Goal: Task Accomplishment & Management: Manage account settings

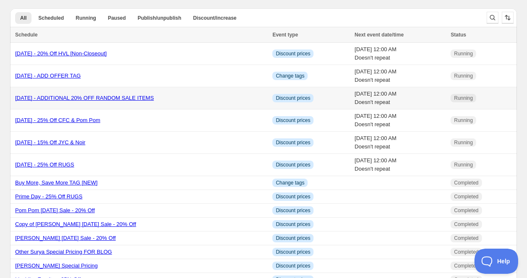
click at [95, 100] on link "[DATE] - ADDITIONAL 20% OFF RANDOM SALE ITEMS" at bounding box center [84, 98] width 139 height 6
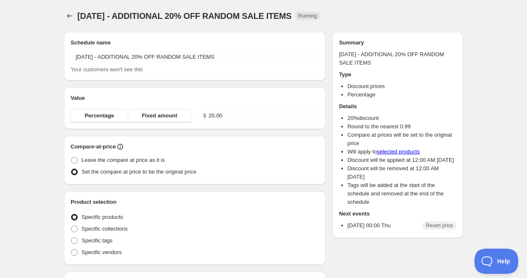
radio input "true"
checkbox input "true"
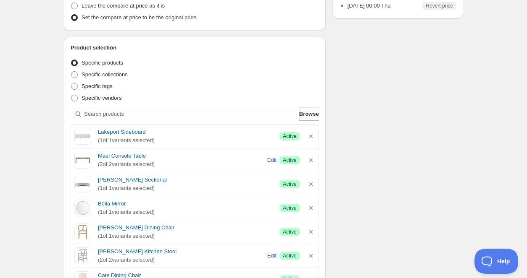
scroll to position [231, 0]
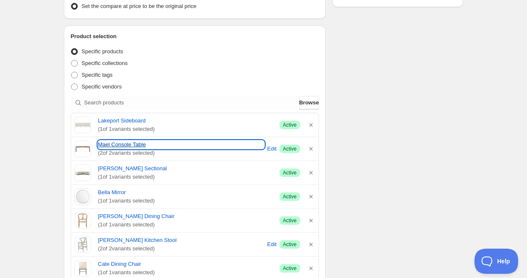
click at [135, 145] on link "Mael Console Table" at bounding box center [181, 145] width 166 height 8
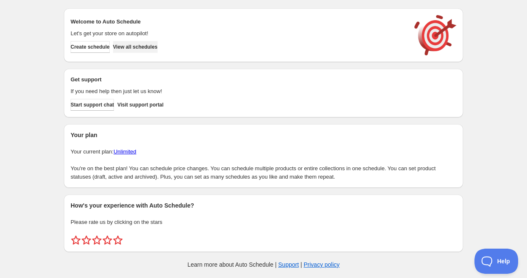
click at [150, 47] on span "View all schedules" at bounding box center [135, 47] width 45 height 7
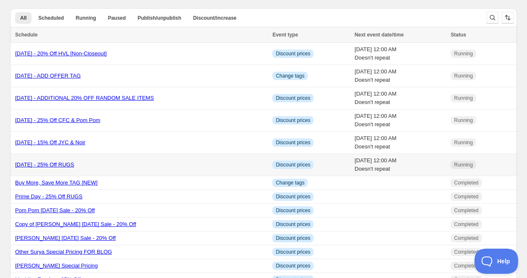
click at [74, 168] on link "[DATE] - 25% Off RUGS" at bounding box center [44, 165] width 59 height 6
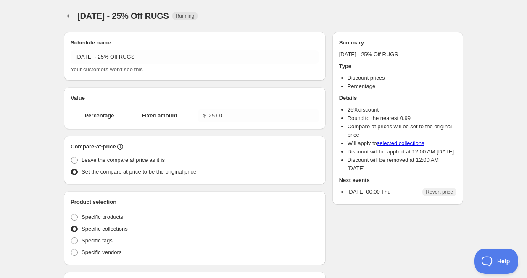
radio input "true"
checkbox input "true"
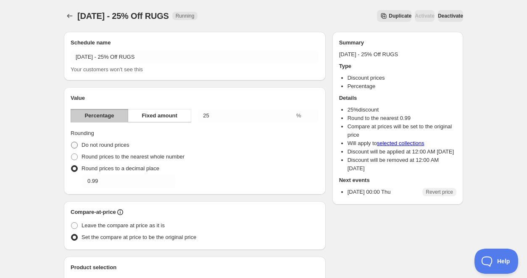
click at [76, 147] on span at bounding box center [74, 145] width 7 height 7
click at [71, 142] on input "Do not round prices" at bounding box center [71, 142] width 0 height 0
radio input "true"
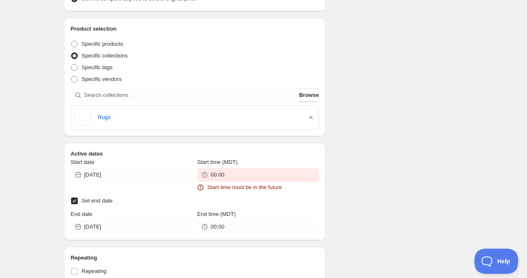
scroll to position [332, 0]
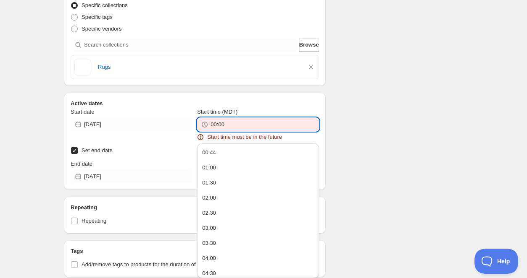
click at [241, 124] on input "00:00" at bounding box center [264, 124] width 108 height 13
click at [237, 155] on button "00:44" at bounding box center [258, 152] width 116 height 13
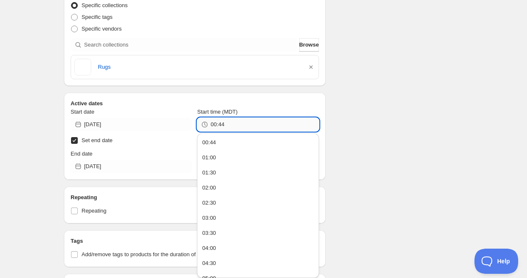
click at [243, 124] on input "00:44" at bounding box center [264, 124] width 108 height 13
type input "00:45"
click at [385, 112] on div "There were some issues with your form submission Start time must be in the futu…" at bounding box center [260, 43] width 406 height 701
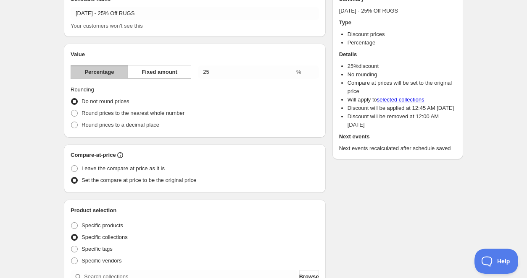
scroll to position [29, 0]
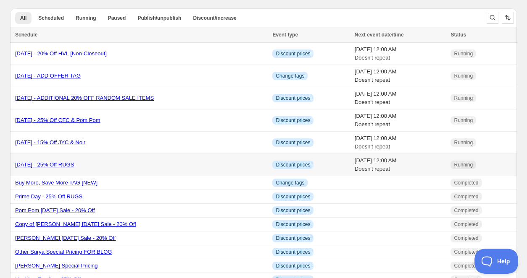
click at [93, 168] on div "[DATE] - 25% Off RUGS" at bounding box center [141, 165] width 252 height 8
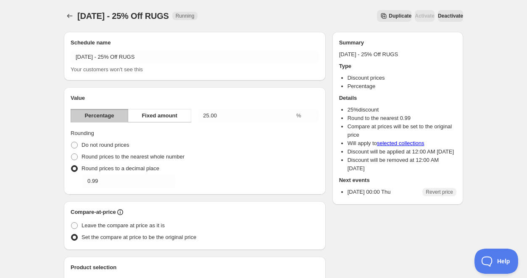
click at [439, 15] on span "Deactivate" at bounding box center [450, 16] width 25 height 7
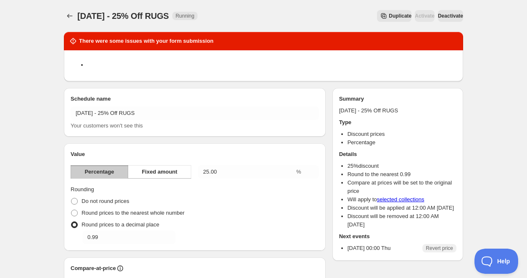
click at [438, 18] on span "Deactivate" at bounding box center [450, 16] width 25 height 7
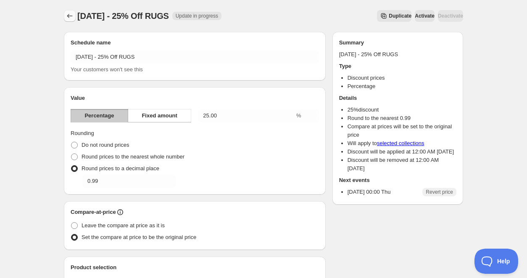
click at [68, 17] on icon "Schedules" at bounding box center [70, 16] width 8 height 8
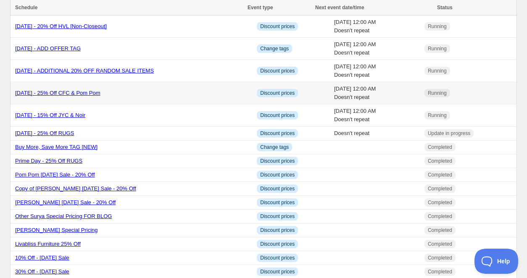
scroll to position [28, 0]
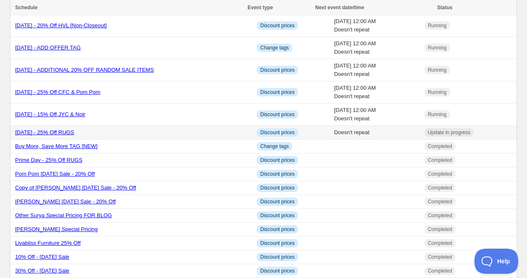
click at [74, 130] on link "[DATE] - 25% Off RUGS" at bounding box center [44, 132] width 59 height 6
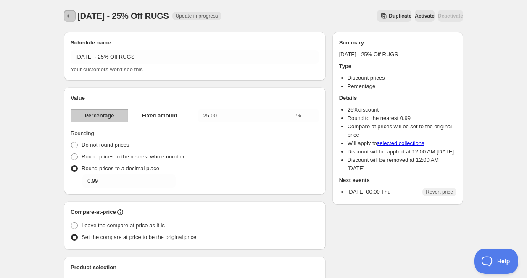
click at [69, 14] on icon "Schedules" at bounding box center [69, 16] width 5 height 4
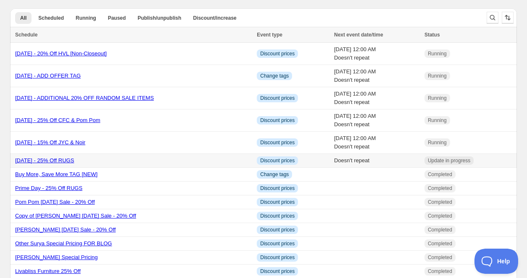
click at [74, 160] on link "Labor Day 2025 - 25% Off RUGS" at bounding box center [44, 161] width 59 height 6
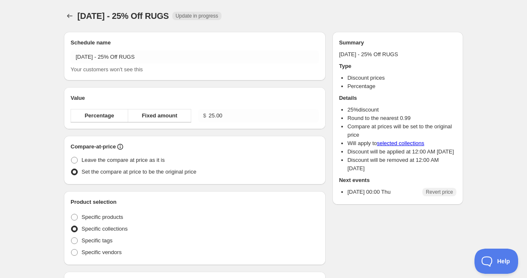
radio input "true"
checkbox input "true"
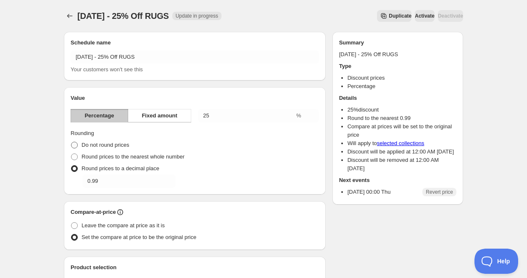
click at [76, 147] on span at bounding box center [74, 145] width 7 height 7
click at [71, 142] on input "Do not round prices" at bounding box center [71, 142] width 0 height 0
radio input "true"
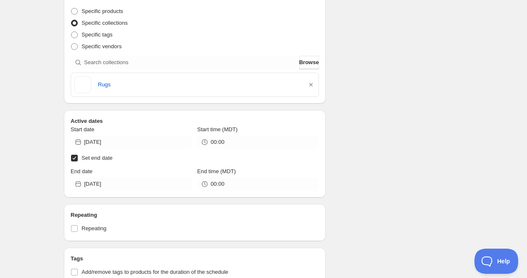
scroll to position [259, 0]
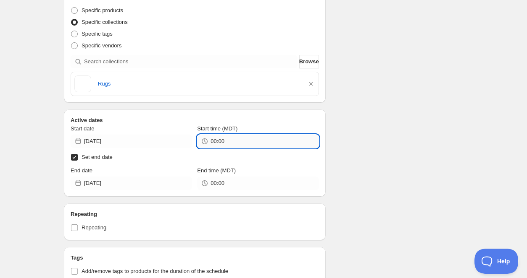
click at [233, 141] on input "00:00" at bounding box center [264, 141] width 108 height 13
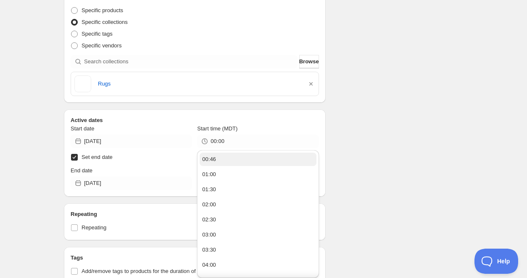
click at [224, 161] on button "00:46" at bounding box center [258, 159] width 116 height 13
type input "00:46"
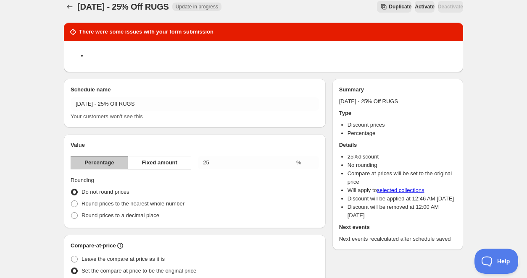
scroll to position [0, 0]
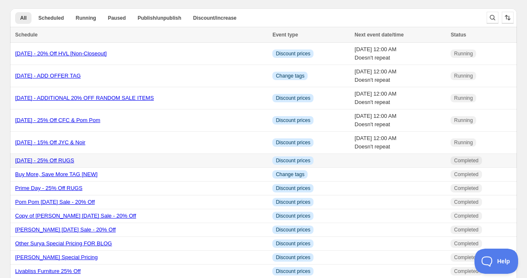
click at [74, 161] on link "Labor Day 2025 - 25% Off RUGS" at bounding box center [44, 161] width 59 height 6
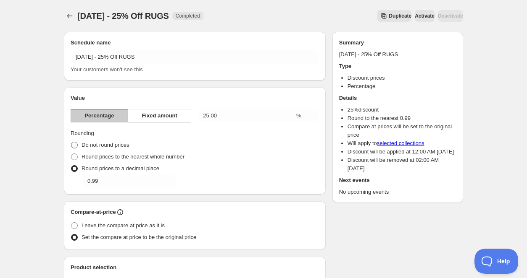
click at [76, 147] on span at bounding box center [74, 145] width 7 height 7
click at [71, 142] on input "Do not round prices" at bounding box center [71, 142] width 0 height 0
radio input "true"
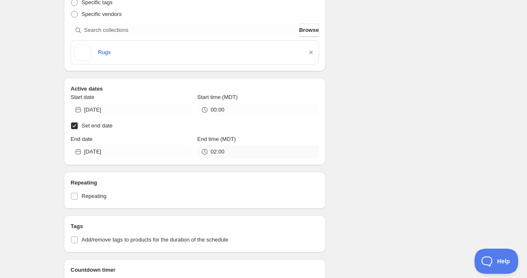
scroll to position [294, 0]
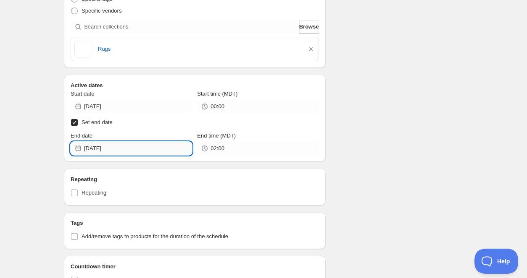
click at [153, 149] on input "[DATE]" at bounding box center [138, 148] width 108 height 13
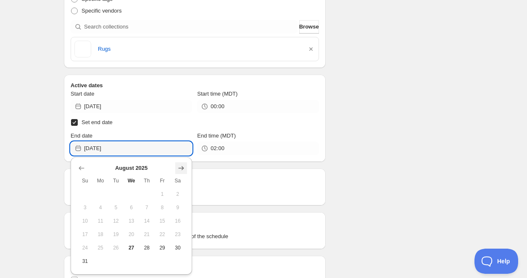
click at [184, 171] on icon "Show next month, September 2025" at bounding box center [181, 168] width 8 height 8
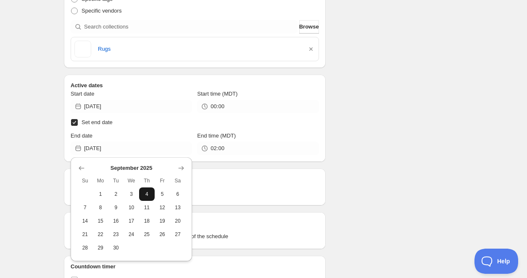
click at [146, 195] on span "4" at bounding box center [146, 194] width 9 height 7
type input "2025-09-04"
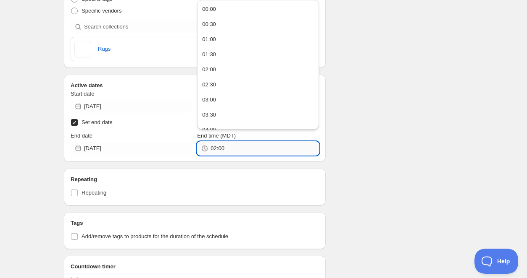
click at [239, 143] on input "02:00" at bounding box center [264, 148] width 108 height 13
click at [247, 5] on button "00:00" at bounding box center [258, 9] width 116 height 13
type input "00:00"
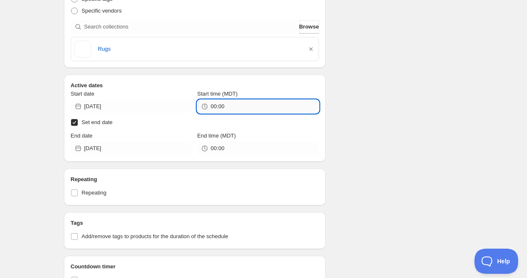
click at [247, 104] on input "00:00" at bounding box center [264, 106] width 108 height 13
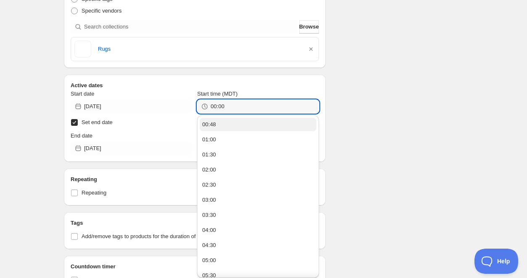
click at [235, 123] on button "00:48" at bounding box center [258, 124] width 116 height 13
type input "00:48"
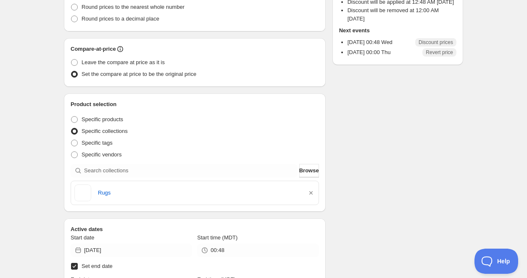
scroll to position [0, 0]
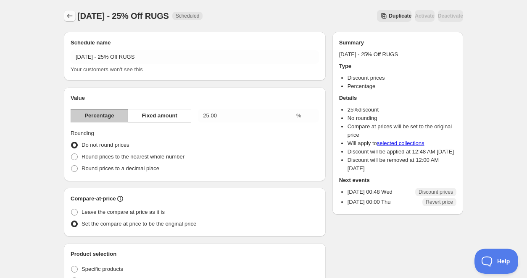
click at [70, 13] on icon "Schedules" at bounding box center [70, 16] width 8 height 8
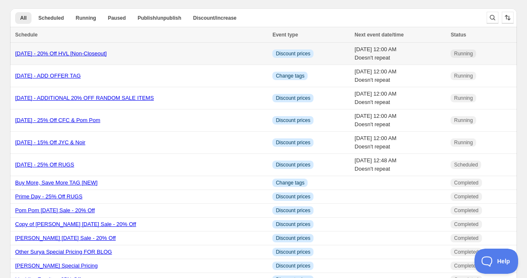
click at [105, 53] on link "Labor Day 2025 - 20% Off HVL [Non-Closeout]" at bounding box center [61, 53] width 92 height 6
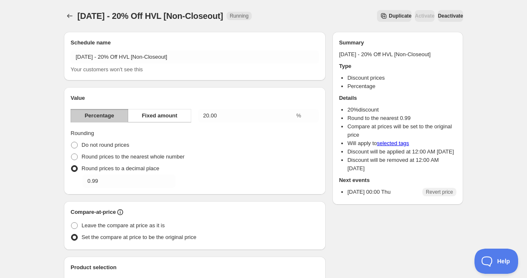
click at [446, 16] on span "Deactivate" at bounding box center [450, 16] width 25 height 7
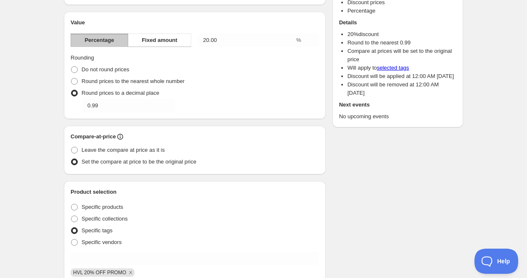
scroll to position [133, 0]
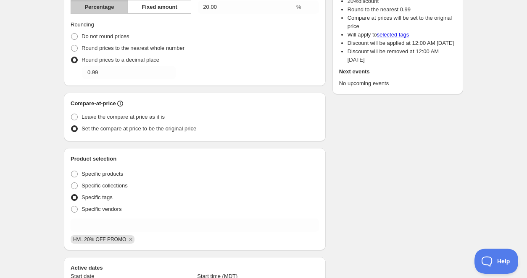
type input "2025-08-27"
type input "02:00"
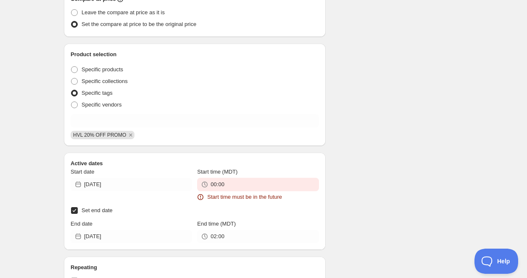
scroll to position [273, 0]
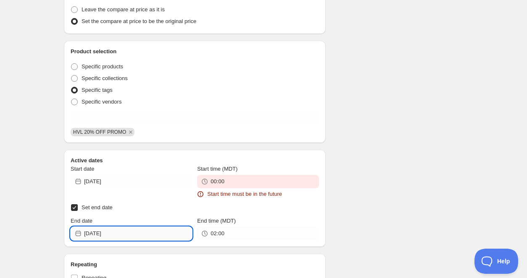
click at [171, 238] on input "2025-08-27" at bounding box center [138, 233] width 108 height 13
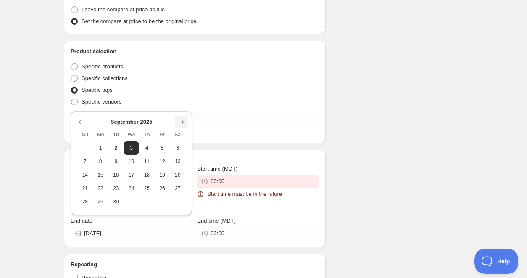
click at [182, 126] on icon "Show next month, October 2025" at bounding box center [181, 122] width 8 height 8
click at [80, 123] on icon "Show previous month, September 2025" at bounding box center [81, 122] width 8 height 8
click at [147, 145] on span "4" at bounding box center [146, 148] width 9 height 7
type input "2025-09-04"
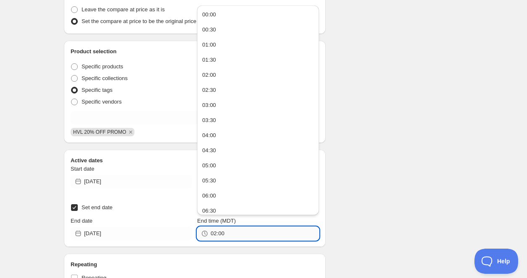
click at [250, 236] on input "02:00" at bounding box center [264, 233] width 108 height 13
click at [226, 21] on button "00:00" at bounding box center [258, 14] width 116 height 13
type input "00:00"
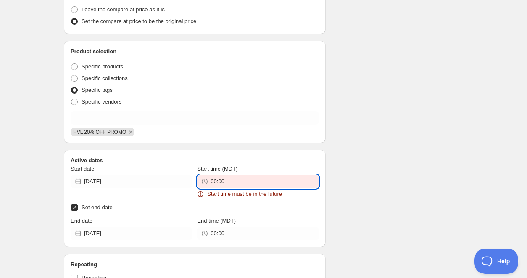
click at [246, 180] on input "00:00" at bounding box center [264, 181] width 108 height 13
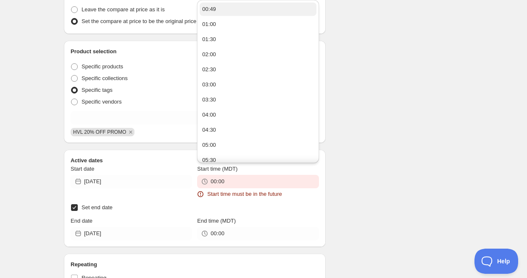
click at [245, 12] on button "00:49" at bounding box center [258, 9] width 116 height 13
type input "00:49"
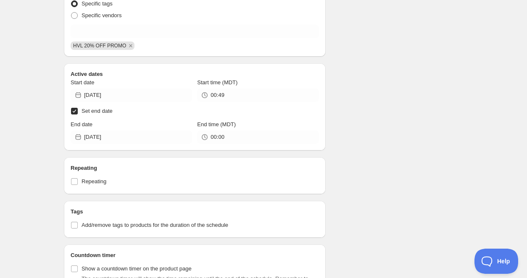
scroll to position [0, 0]
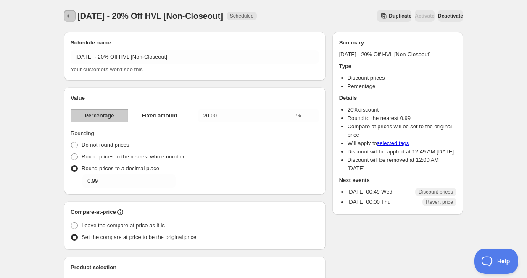
click at [70, 15] on icon "Schedules" at bounding box center [70, 16] width 8 height 8
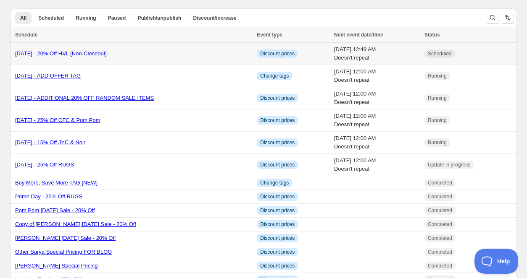
click at [125, 57] on div "Labor Day 2025 - 20% Off HVL [Non-Closeout]" at bounding box center [133, 54] width 236 height 8
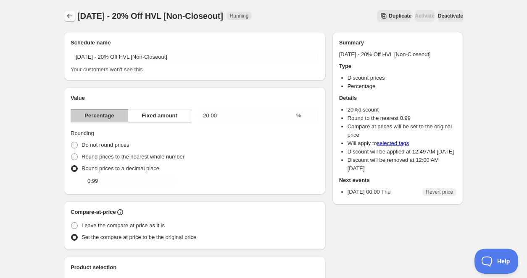
click at [68, 15] on icon "Schedules" at bounding box center [70, 16] width 8 height 8
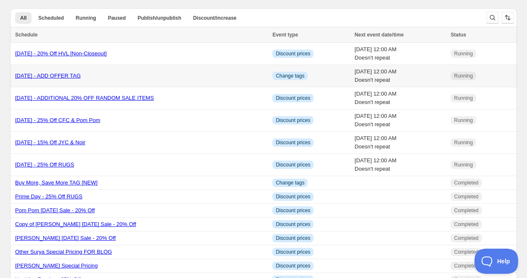
click at [81, 77] on link "[DATE] - ADD OFFER TAG" at bounding box center [48, 76] width 66 height 6
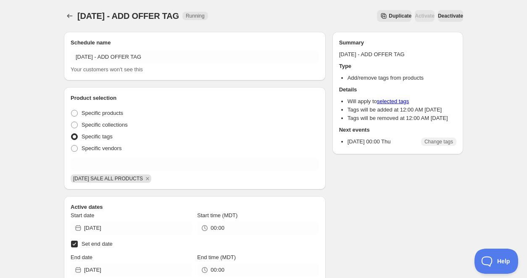
click at [446, 17] on span "Deactivate" at bounding box center [450, 16] width 25 height 7
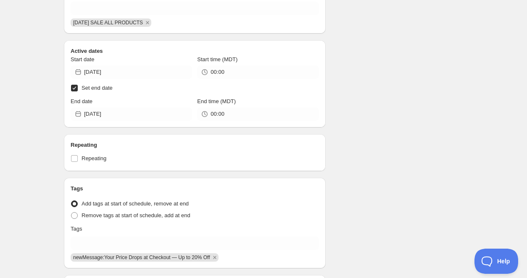
scroll to position [150, 0]
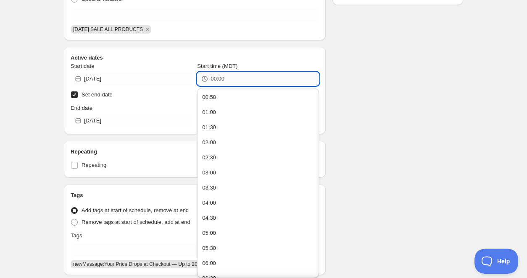
click at [229, 79] on input "00:00" at bounding box center [264, 78] width 108 height 13
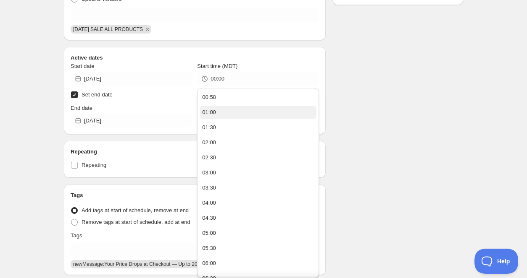
click at [228, 111] on button "01:00" at bounding box center [258, 112] width 116 height 13
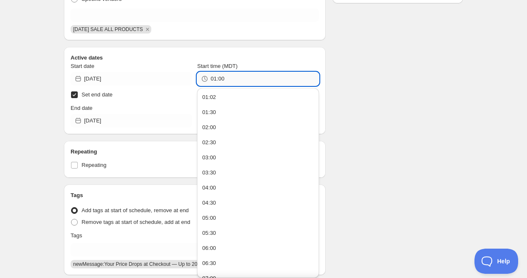
click at [231, 83] on input "01:00" at bounding box center [264, 78] width 108 height 13
click at [229, 99] on button "01:02" at bounding box center [258, 97] width 116 height 13
type input "01:02"
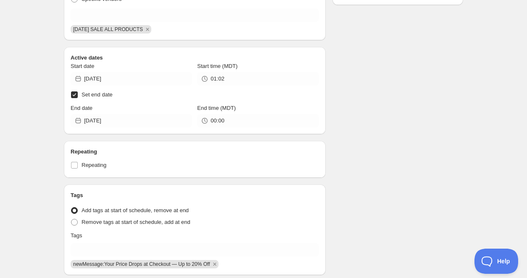
scroll to position [0, 0]
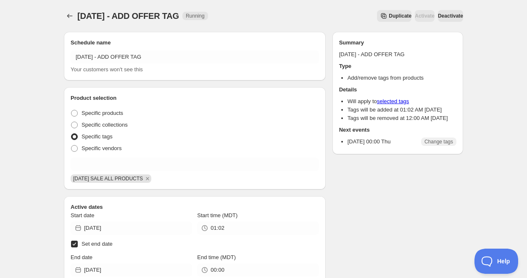
type input "2025-08-27"
type input "02:30"
click at [68, 13] on icon "Schedules" at bounding box center [70, 16] width 8 height 8
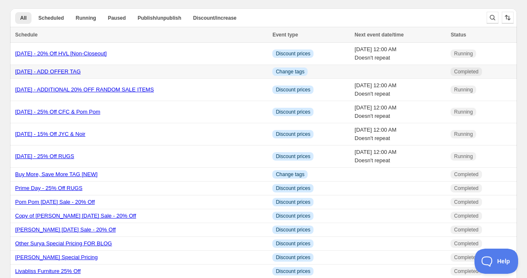
click at [81, 72] on link "Labor Day 2025 - ADD OFFER TAG" at bounding box center [48, 71] width 66 height 6
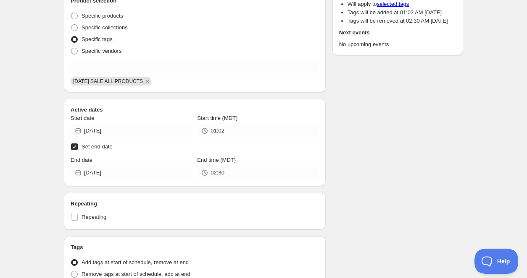
scroll to position [102, 0]
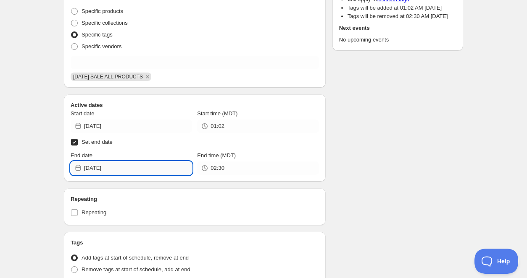
click at [164, 172] on input "2025-08-27" at bounding box center [138, 168] width 108 height 13
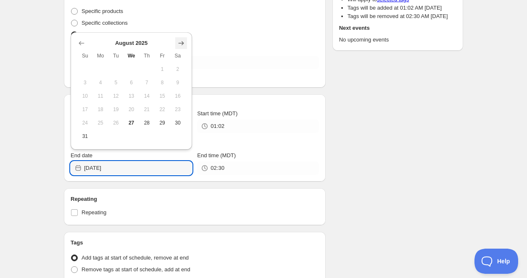
click at [181, 42] on icon "Show next month, September 2025" at bounding box center [181, 43] width 8 height 8
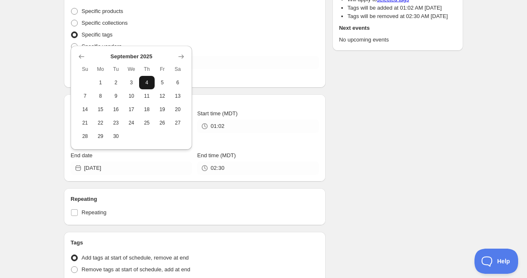
click at [146, 80] on span "4" at bounding box center [146, 82] width 9 height 7
type input "2025-09-04"
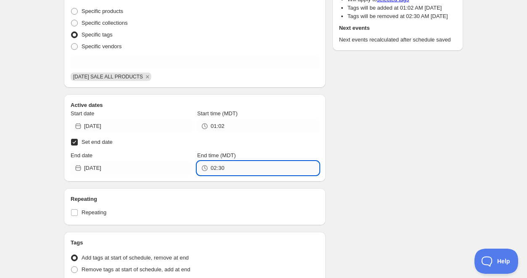
click at [265, 169] on input "02:30" at bounding box center [264, 168] width 108 height 13
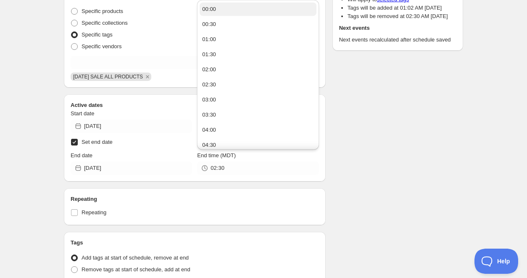
click at [237, 6] on button "00:00" at bounding box center [258, 9] width 116 height 13
type input "00:00"
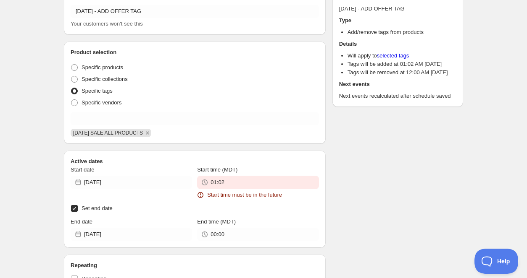
scroll to position [158, 0]
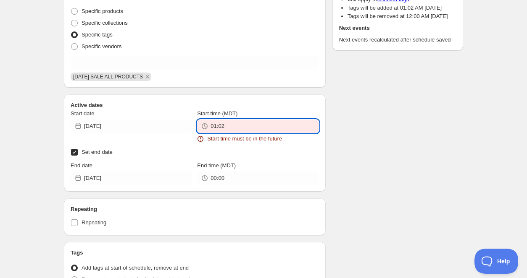
click at [265, 129] on input "01:02" at bounding box center [264, 126] width 108 height 13
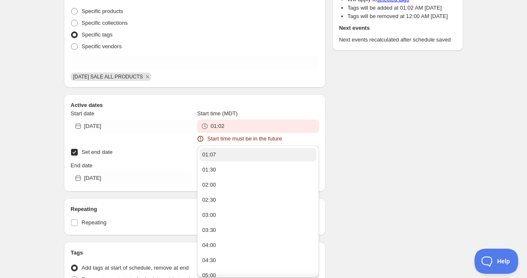
click at [236, 157] on button "01:07" at bounding box center [258, 154] width 116 height 13
type input "01:07"
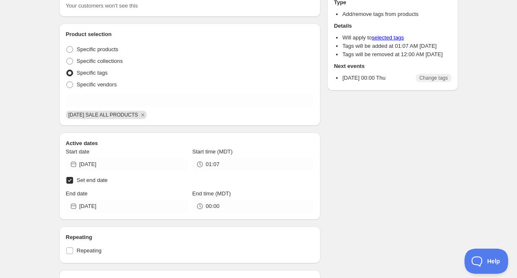
scroll to position [0, 0]
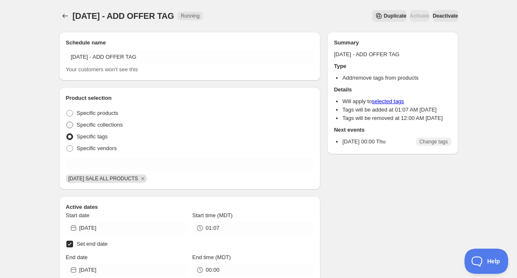
click at [71, 126] on span at bounding box center [69, 125] width 7 height 7
click at [67, 122] on input "Specific collections" at bounding box center [66, 122] width 0 height 0
radio input "true"
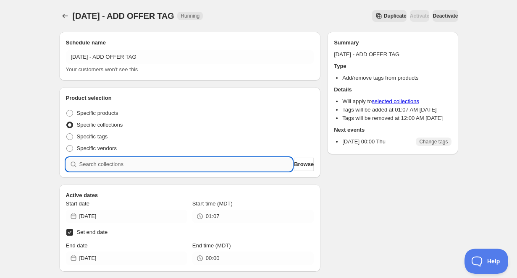
click at [138, 165] on input "search" at bounding box center [185, 164] width 213 height 13
type input "l"
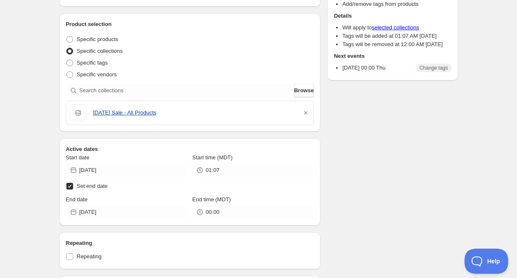
scroll to position [91, 0]
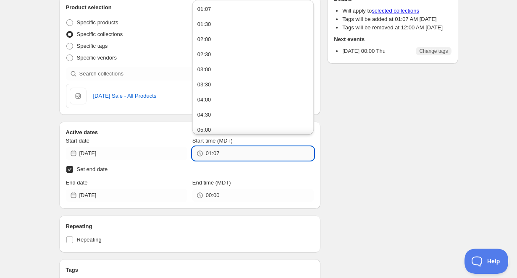
click at [242, 149] on input "01:07" at bounding box center [260, 153] width 108 height 13
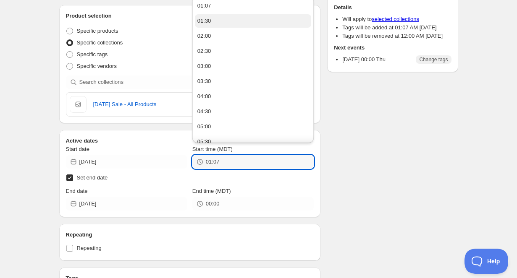
scroll to position [79, 0]
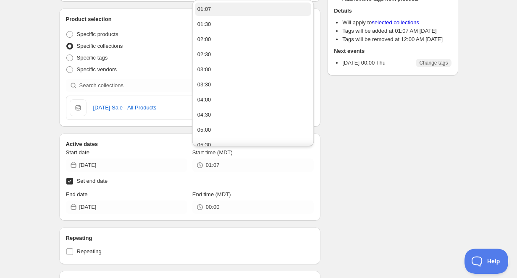
click at [232, 11] on button "01:07" at bounding box center [253, 9] width 116 height 13
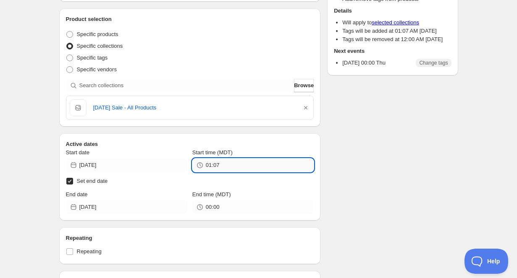
click at [235, 161] on input "01:07" at bounding box center [260, 165] width 108 height 13
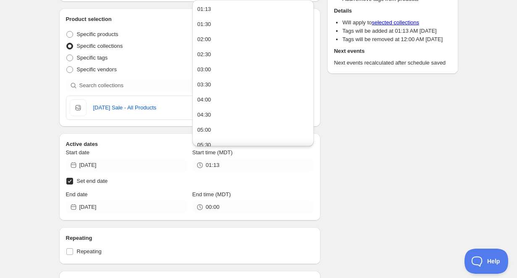
click at [338, 206] on div "Schedule name Labor Day 2025 - ADD OFFER TAG Your customers won't see this Prod…" at bounding box center [256, 239] width 406 height 587
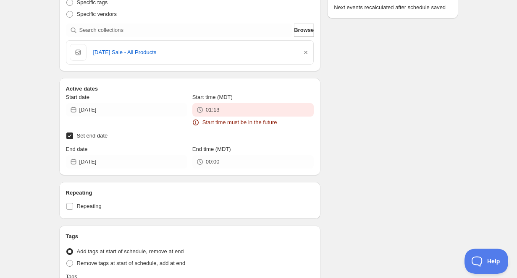
scroll to position [244, 0]
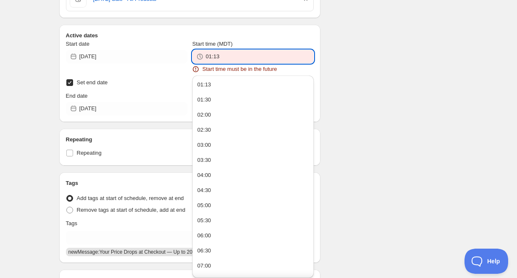
click at [235, 58] on input "01:13" at bounding box center [260, 56] width 108 height 13
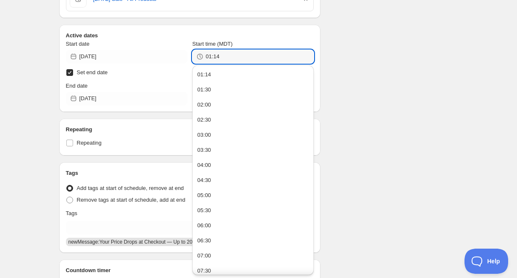
type input "01:14"
click at [401, 58] on div "There were some issues with your form submission Start time must be in the futu…" at bounding box center [256, 102] width 406 height 643
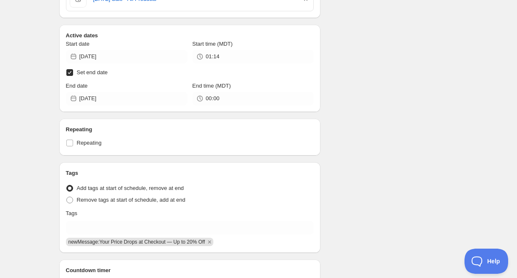
scroll to position [0, 0]
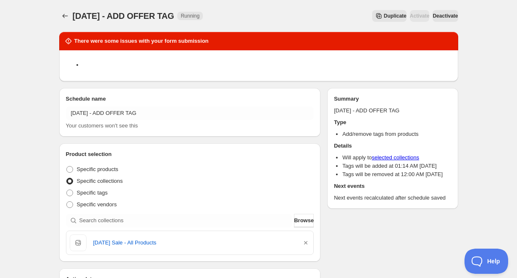
click at [433, 13] on span "Deactivate" at bounding box center [445, 16] width 25 height 7
click at [68, 11] on button "Schedules" at bounding box center [65, 16] width 12 height 12
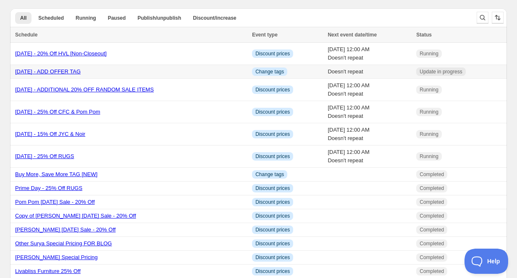
click at [54, 73] on link "Labor Day 2025 - ADD OFFER TAG" at bounding box center [48, 71] width 66 height 6
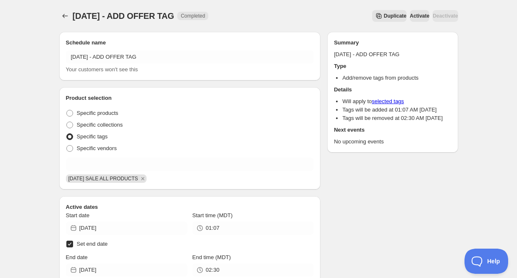
scroll to position [7, 0]
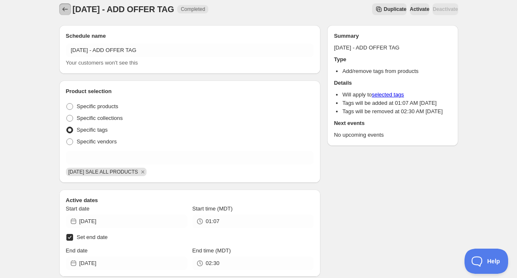
click at [66, 11] on icon "Schedules" at bounding box center [65, 9] width 8 height 8
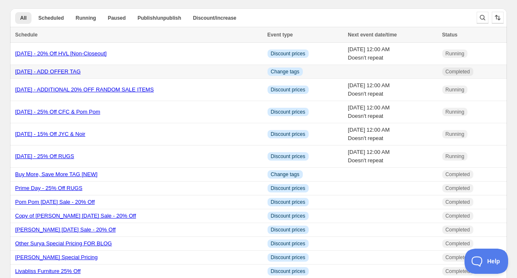
click at [81, 72] on link "Labor Day 2025 - ADD OFFER TAG" at bounding box center [48, 71] width 66 height 6
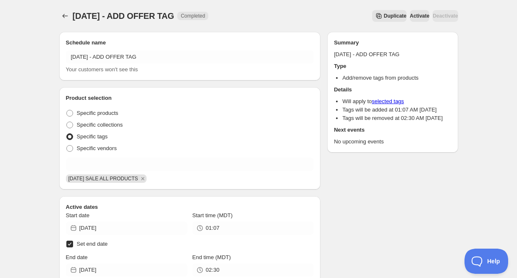
scroll to position [16, 0]
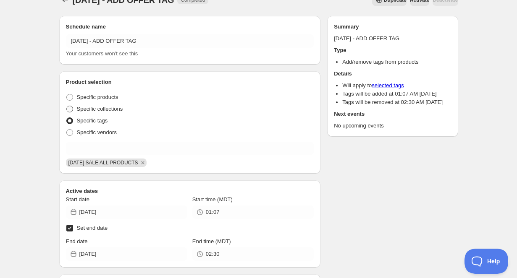
click at [70, 110] on span at bounding box center [69, 109] width 7 height 7
click at [67, 106] on input "Specific collections" at bounding box center [66, 106] width 0 height 0
radio input "true"
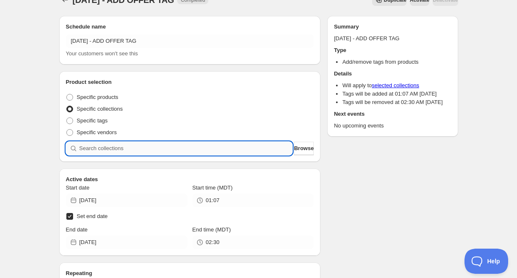
click at [119, 151] on input "search" at bounding box center [185, 148] width 213 height 13
type input "l"
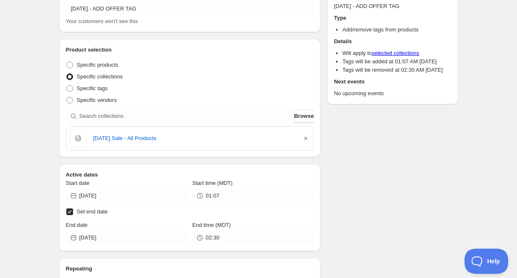
scroll to position [60, 0]
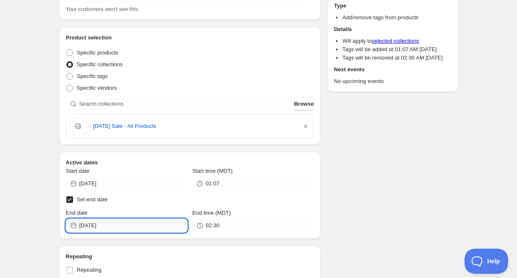
click at [144, 225] on input "2025-08-27" at bounding box center [133, 225] width 108 height 13
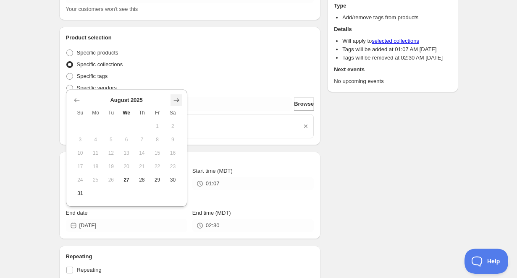
click at [178, 103] on icon "Show next month, September 2025" at bounding box center [176, 100] width 8 height 8
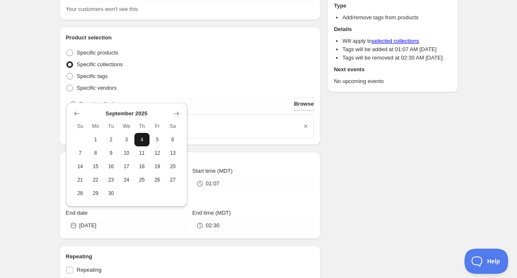
click at [141, 140] on span "4" at bounding box center [142, 140] width 9 height 7
type input "2025-09-04"
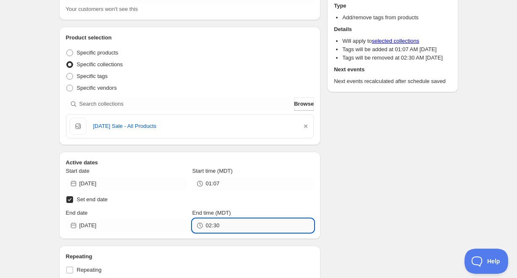
click at [247, 228] on input "02:30" at bounding box center [260, 225] width 108 height 13
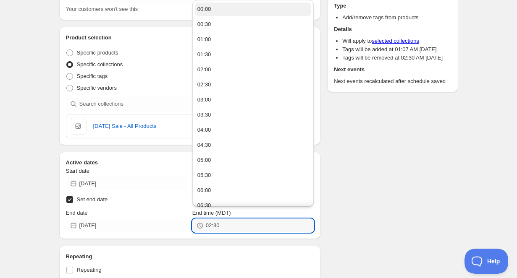
click at [226, 14] on button "00:00" at bounding box center [253, 9] width 116 height 13
type input "00:00"
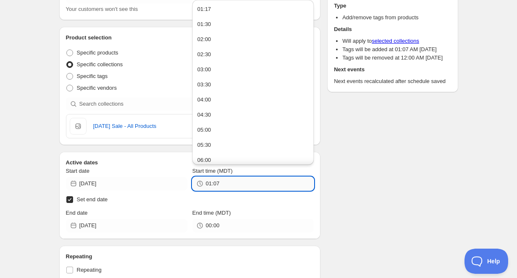
click at [258, 185] on input "01:07" at bounding box center [260, 183] width 108 height 13
click at [237, 9] on button "01:17" at bounding box center [253, 9] width 116 height 13
type input "01:17"
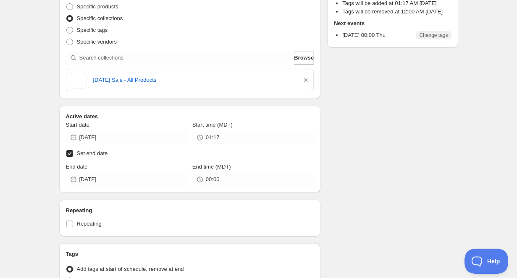
scroll to position [0, 0]
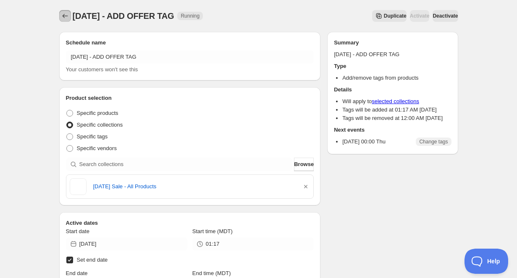
click at [64, 13] on icon "Schedules" at bounding box center [65, 16] width 8 height 8
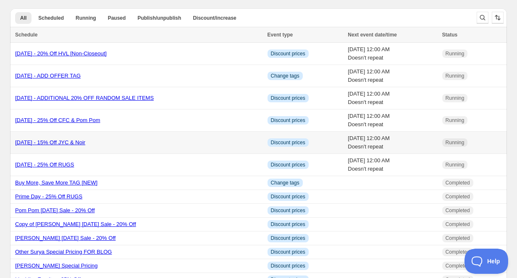
click at [85, 144] on link "Labor Day 2025 - 15% Off JYC & Noir" at bounding box center [50, 142] width 70 height 6
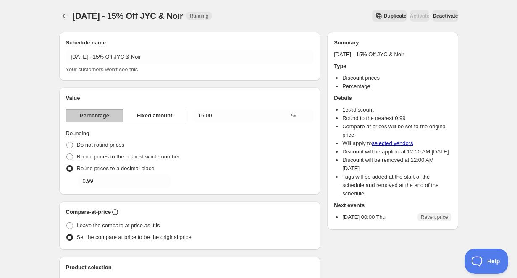
click at [438, 14] on span "Deactivate" at bounding box center [445, 16] width 25 height 7
type input "2025-08-27"
type input "03:00"
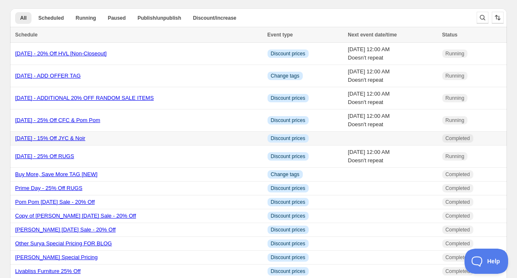
click at [85, 137] on link "Labor Day 2025 - 15% Off JYC & Noir" at bounding box center [50, 138] width 70 height 6
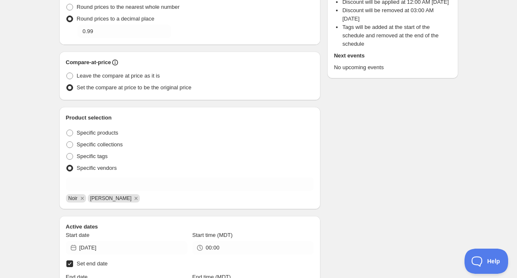
scroll to position [153, 0]
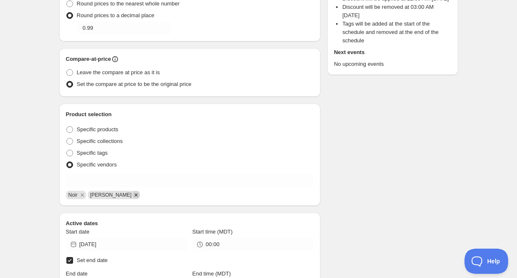
click at [132, 196] on icon "Remove Jamie Young" at bounding box center [136, 196] width 8 height 8
click at [84, 198] on icon "Remove Noir" at bounding box center [83, 196] width 8 height 8
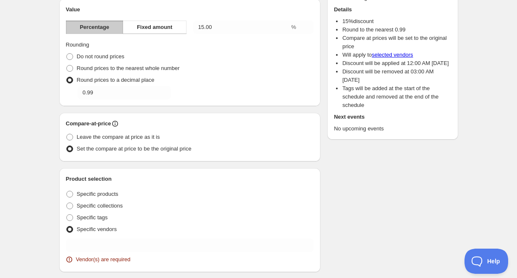
scroll to position [218, 0]
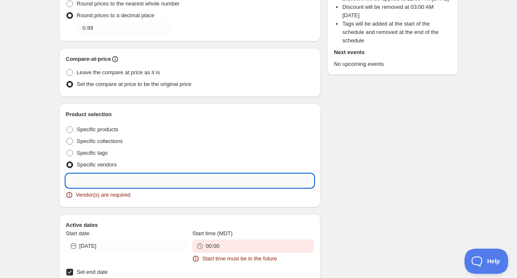
click at [151, 183] on input "text" at bounding box center [190, 180] width 248 height 13
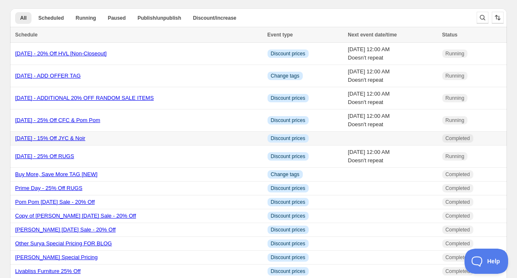
click at [80, 138] on link "Labor Day 2025 - 15% Off JYC & Noir" at bounding box center [50, 138] width 70 height 6
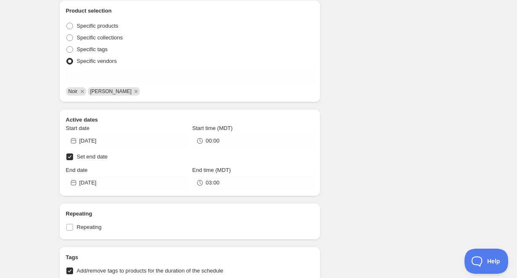
scroll to position [258, 0]
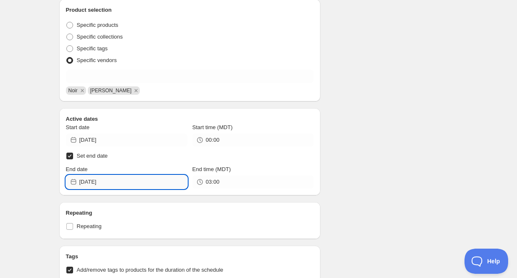
click at [159, 181] on input "2025-08-27" at bounding box center [133, 182] width 108 height 13
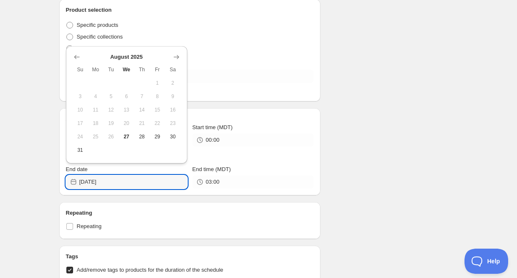
click at [177, 60] on icon "Show next month, September 2025" at bounding box center [176, 57] width 8 height 8
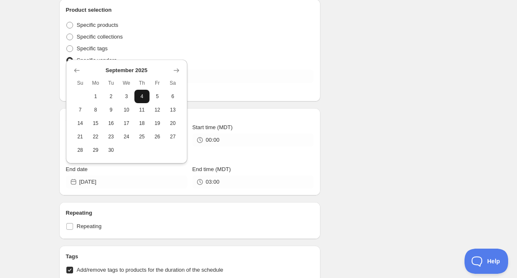
click at [142, 100] on button "4" at bounding box center [142, 96] width 16 height 13
type input "2025-09-04"
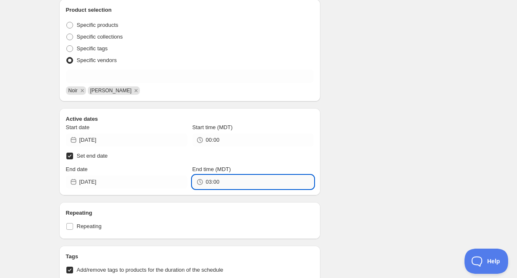
click at [253, 181] on input "03:00" at bounding box center [260, 182] width 108 height 13
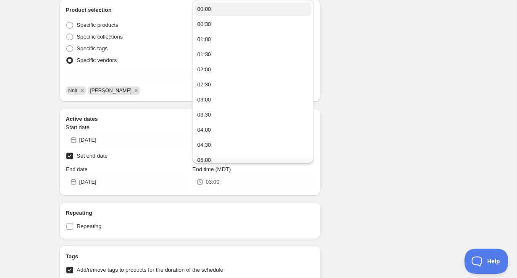
click at [234, 8] on button "00:00" at bounding box center [253, 9] width 116 height 13
type input "00:00"
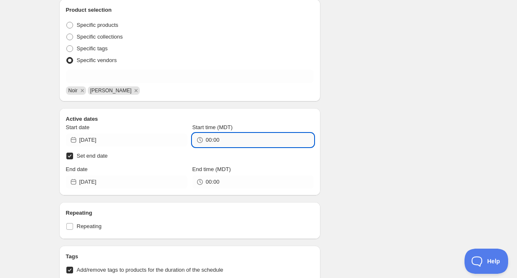
click at [242, 142] on input "00:00" at bounding box center [260, 140] width 108 height 13
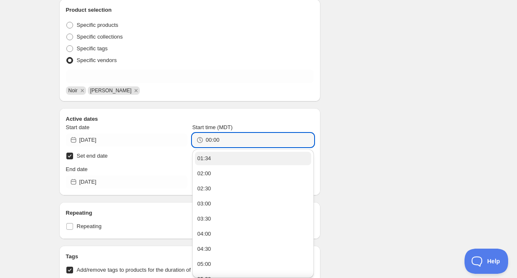
click at [234, 161] on button "01:34" at bounding box center [253, 158] width 116 height 13
type input "01:34"
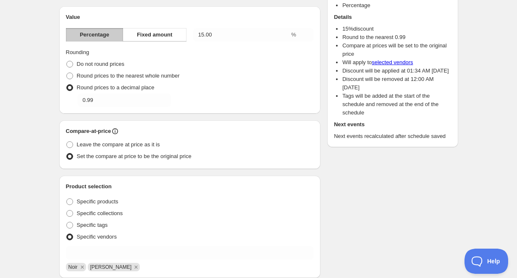
scroll to position [0, 0]
